Goal: Task Accomplishment & Management: Manage account settings

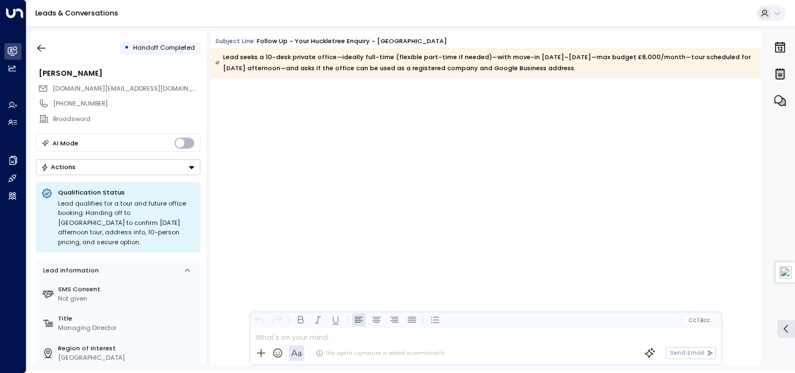
scroll to position [1622, 0]
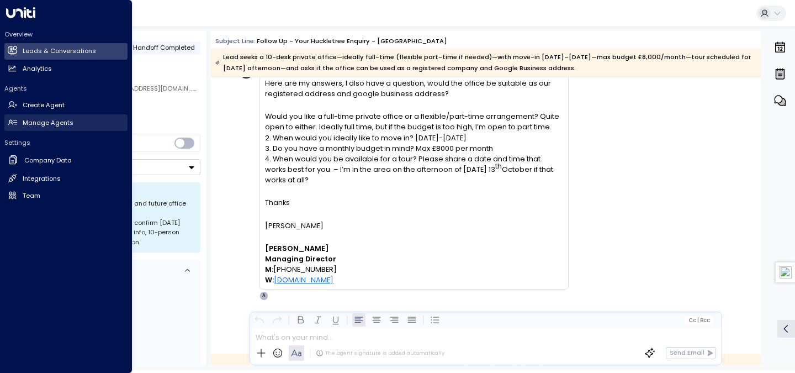
click at [60, 123] on h2 "Manage Agents" at bounding box center [48, 122] width 51 height 9
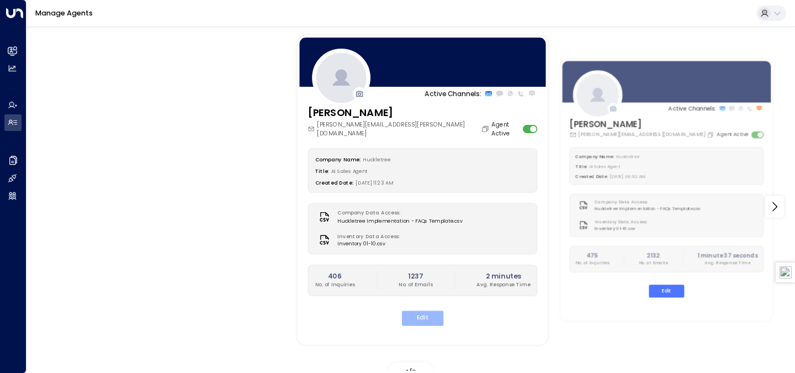
click at [421, 310] on button "Edit" at bounding box center [423, 317] width 42 height 15
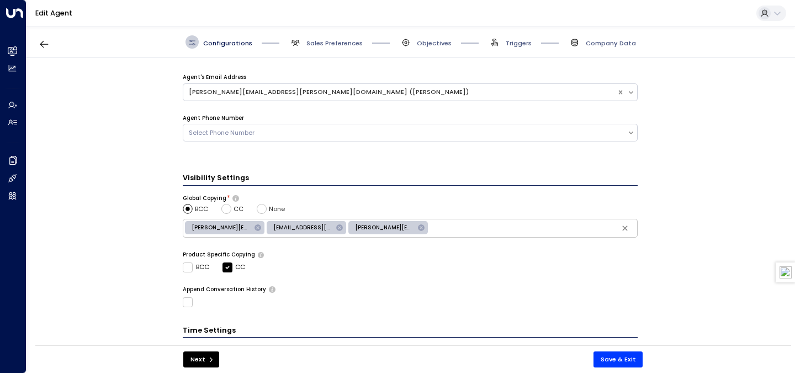
scroll to position [278, 0]
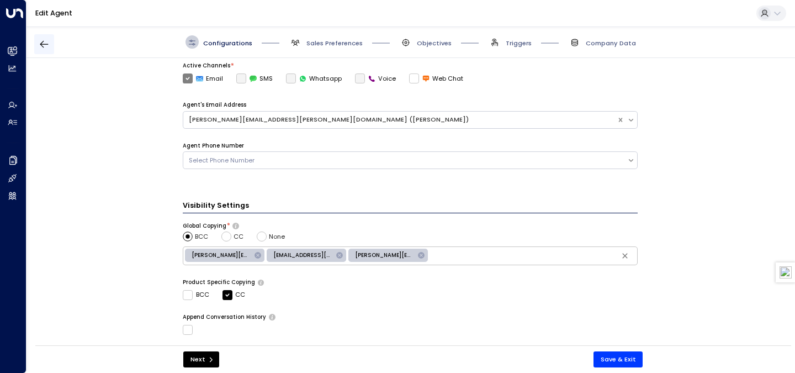
click at [45, 47] on icon "button" at bounding box center [44, 44] width 11 height 11
